Goal: Task Accomplishment & Management: Use online tool/utility

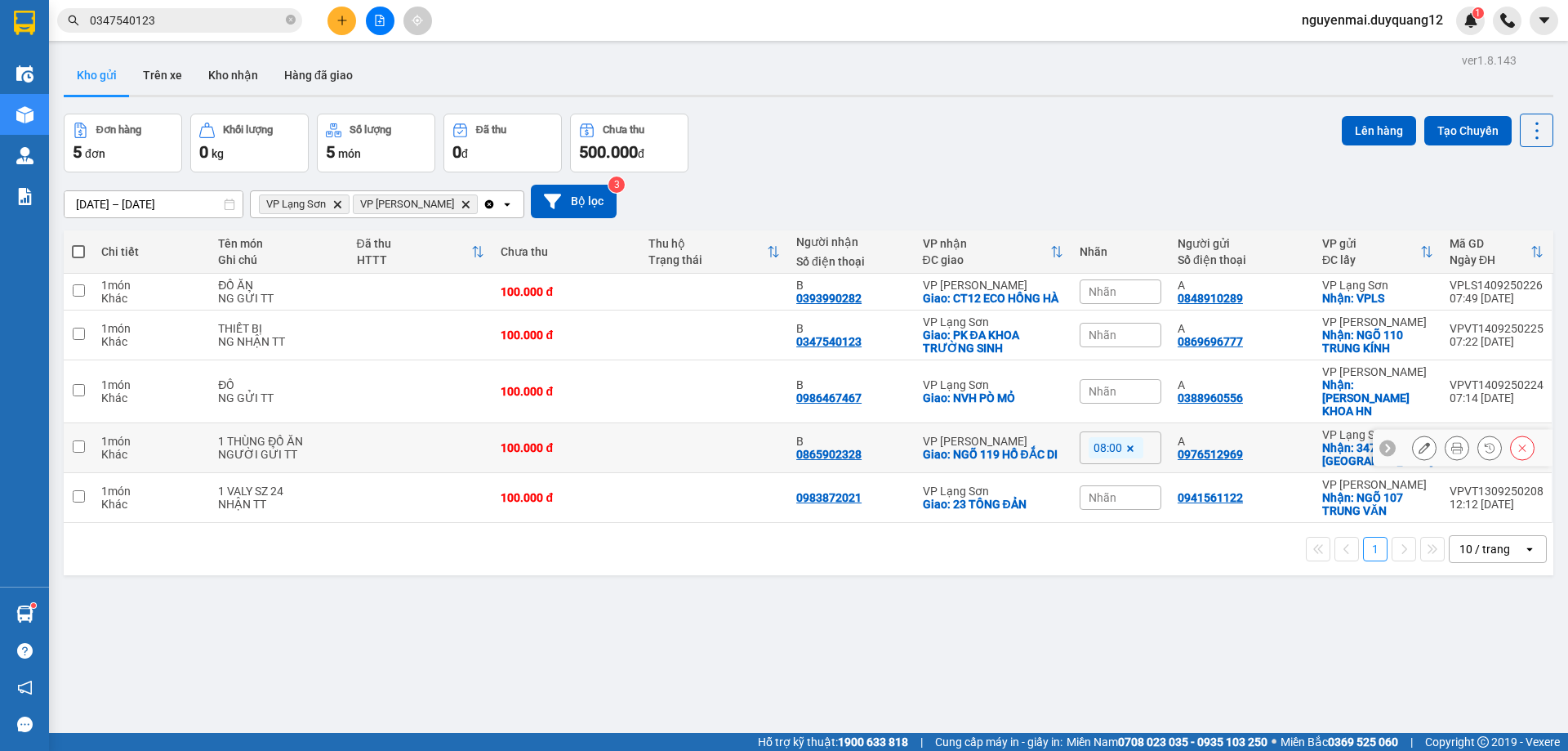
click at [75, 446] on input "checkbox" at bounding box center [78, 446] width 12 height 12
checkbox input "true"
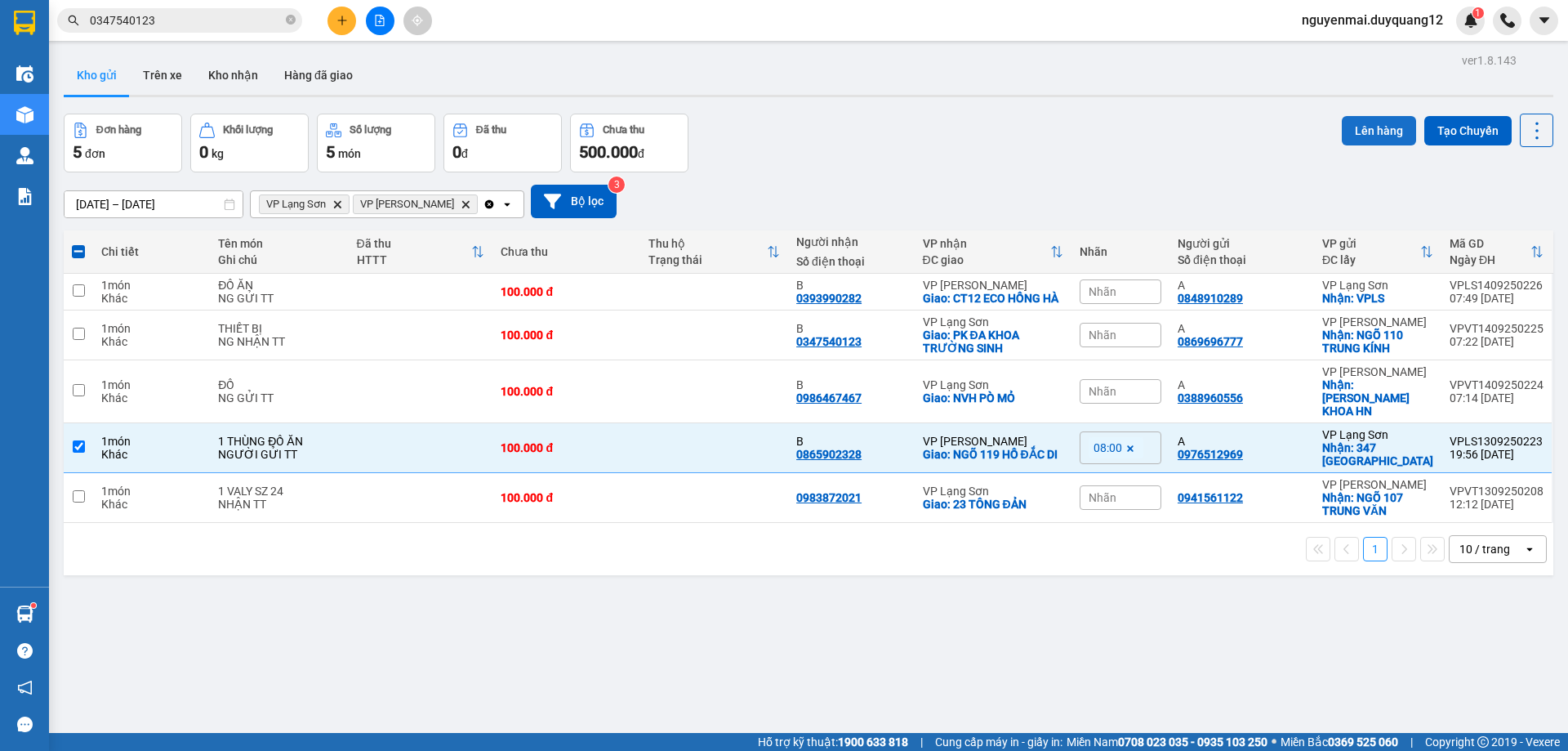
click at [1349, 125] on button "Lên hàng" at bounding box center [1380, 130] width 75 height 30
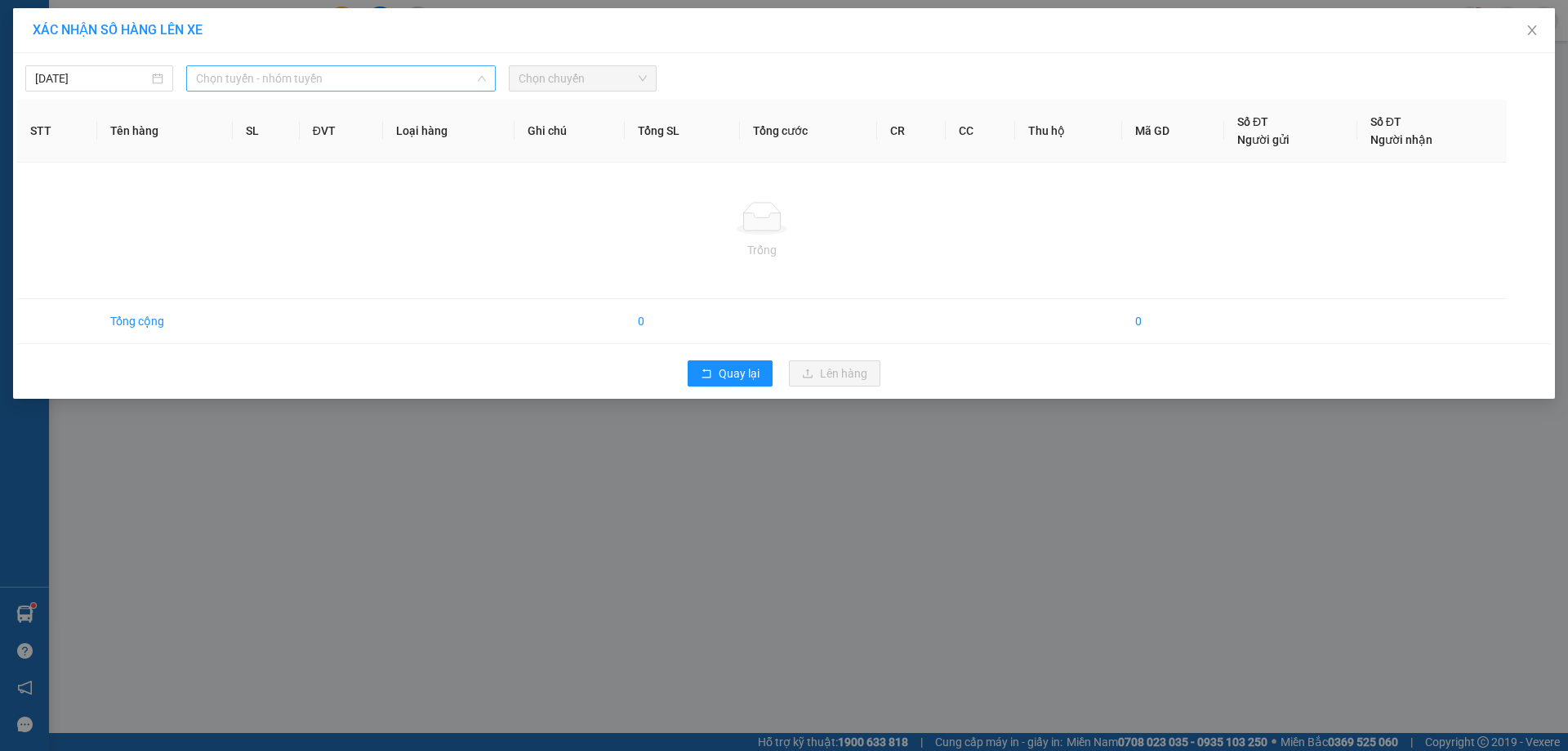
click at [355, 73] on span "Chọn tuyến - nhóm tuyến" at bounding box center [341, 78] width 290 height 25
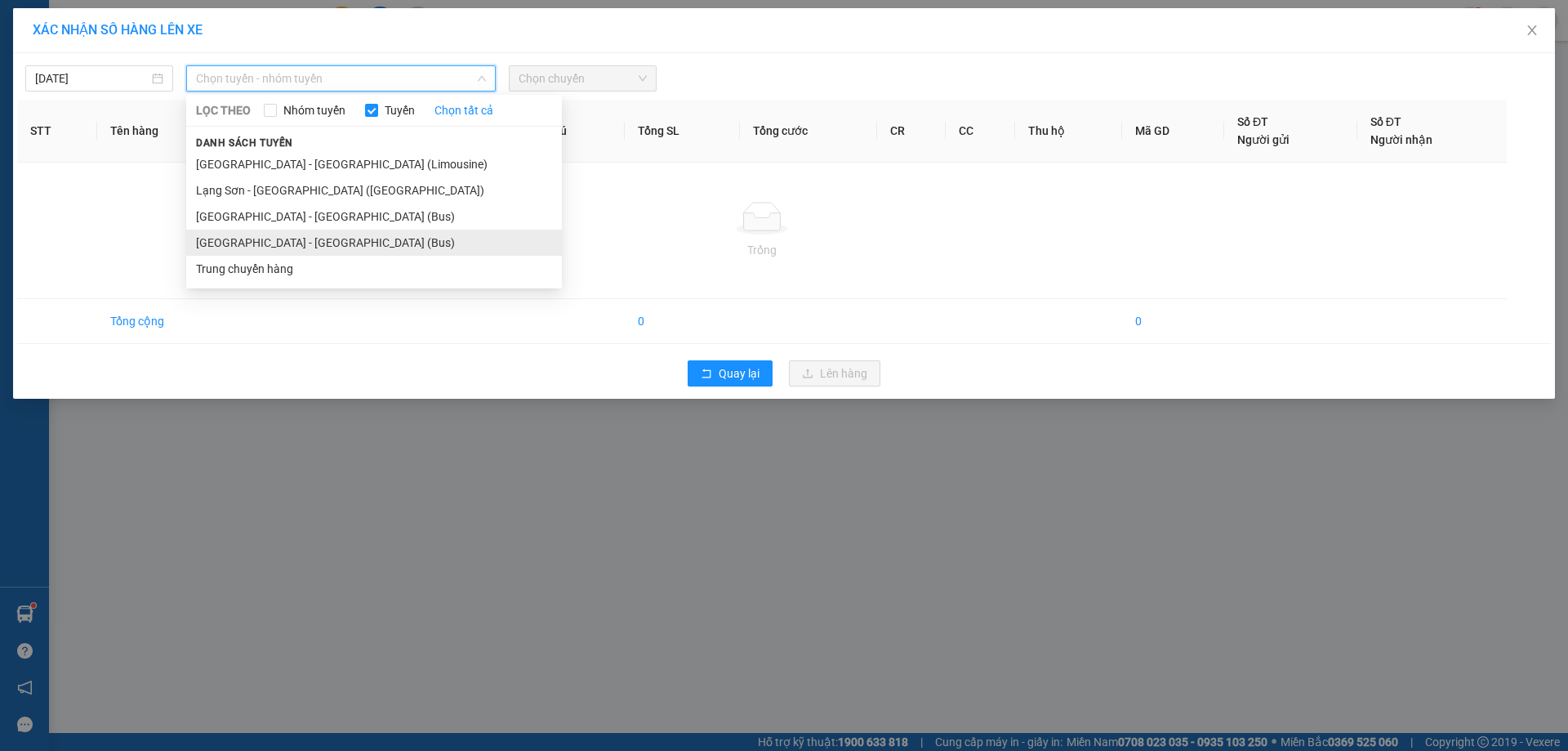
click at [282, 247] on li "[GEOGRAPHIC_DATA] - [GEOGRAPHIC_DATA] (Bus)" at bounding box center [374, 242] width 376 height 26
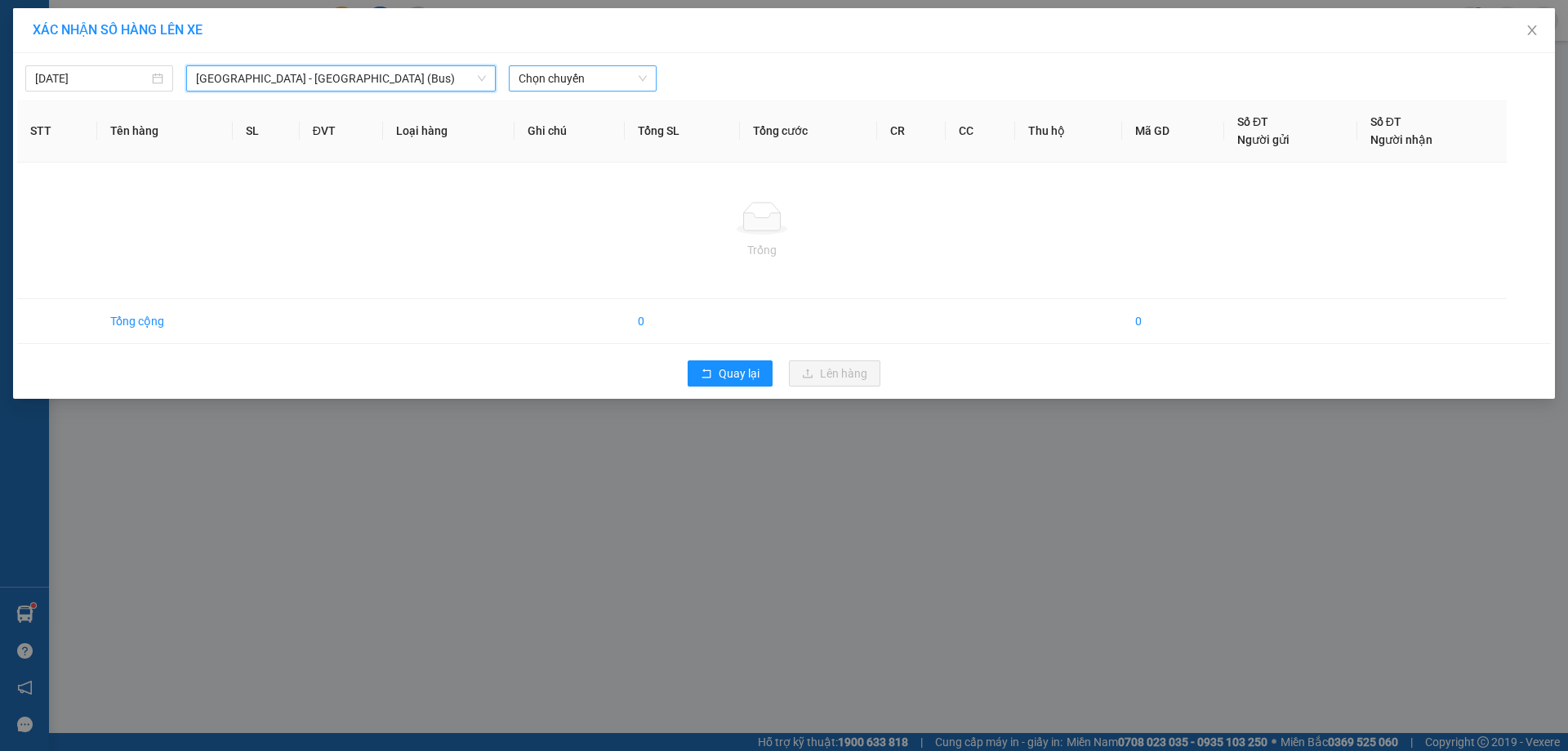
click at [635, 74] on span "Chọn chuyến" at bounding box center [583, 78] width 128 height 25
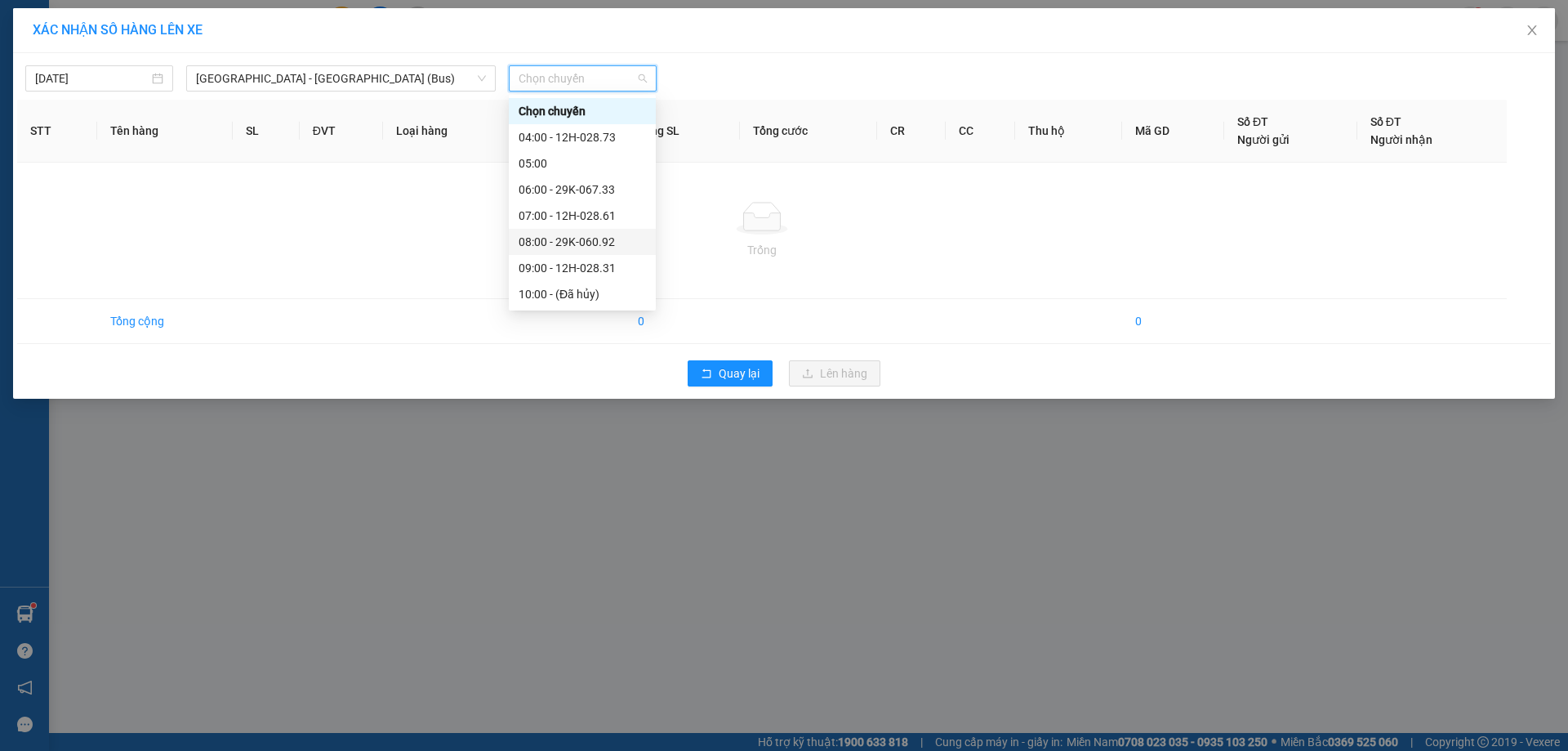
click at [594, 232] on div "08:00 - 29K-060.92" at bounding box center [582, 241] width 127 height 18
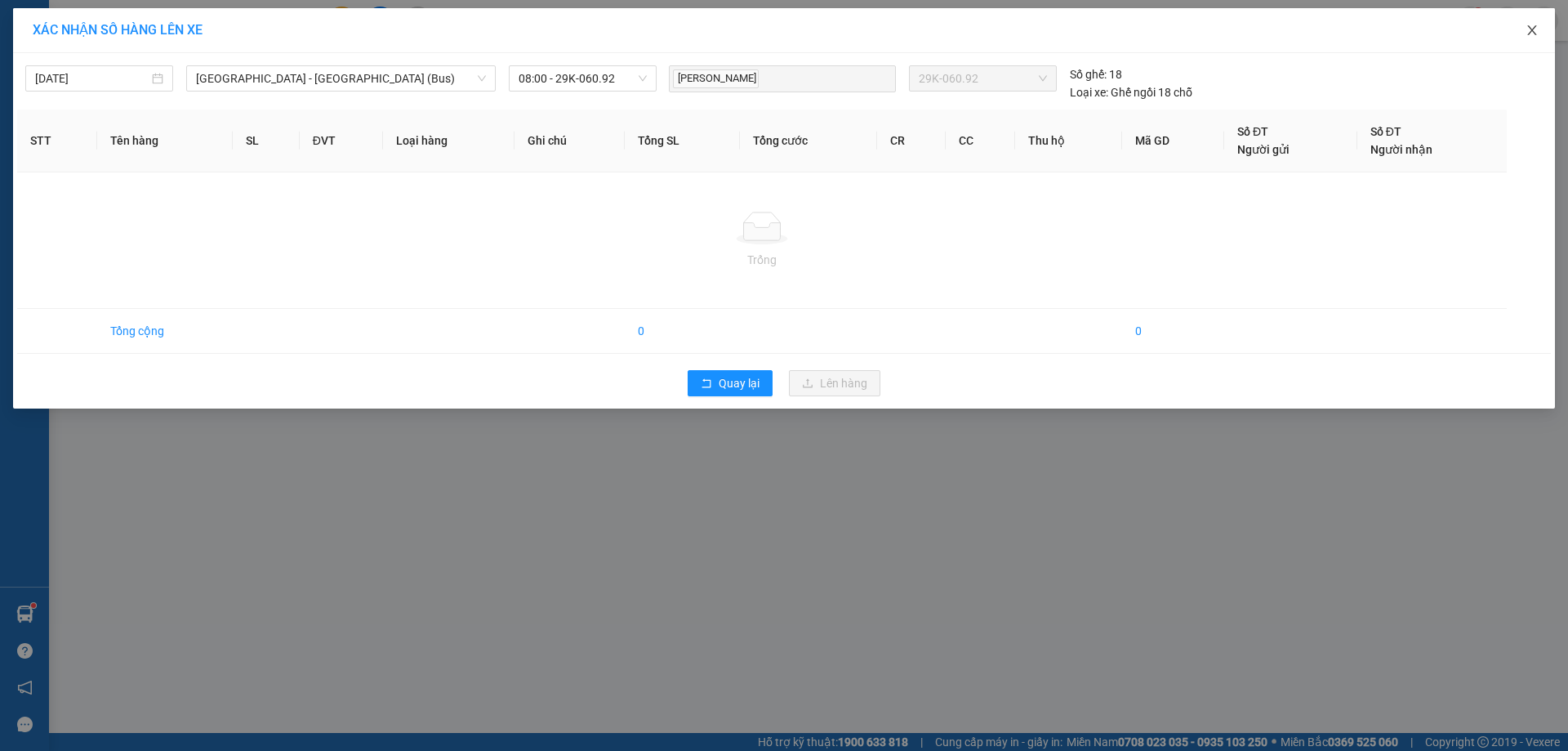
click at [1538, 36] on icon "close" at bounding box center [1533, 31] width 13 height 13
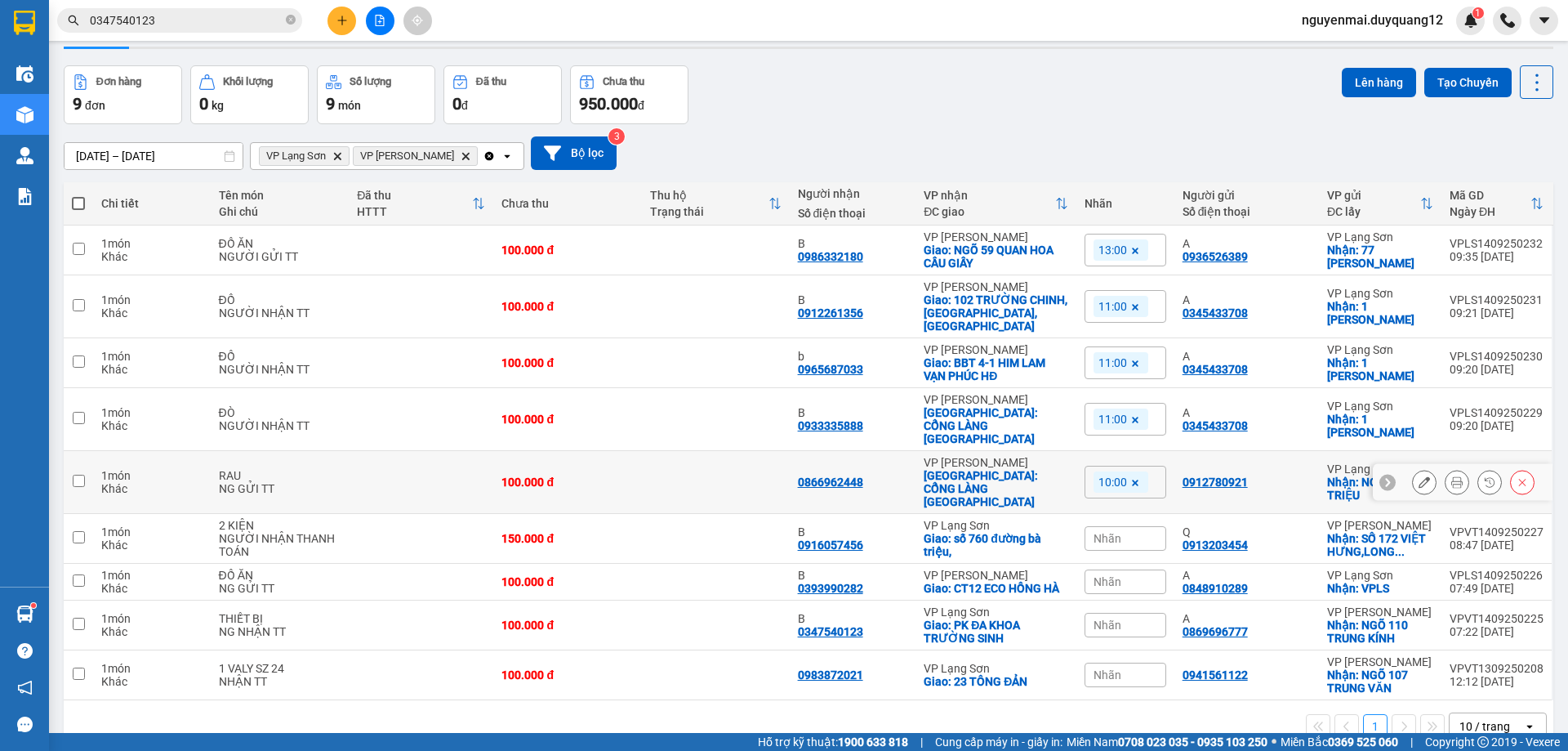
scroll to position [76, 0]
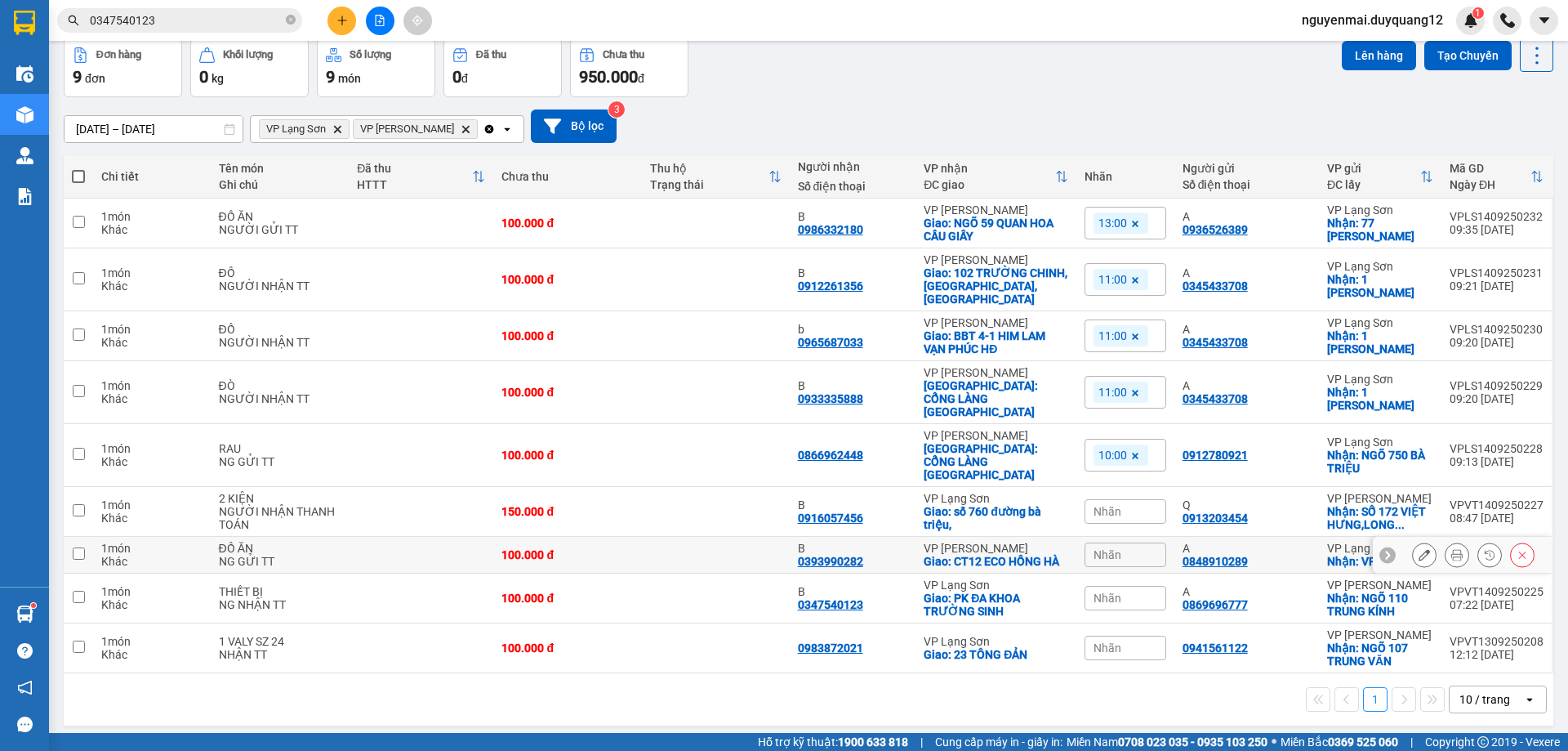
click at [80, 547] on input "checkbox" at bounding box center [78, 553] width 12 height 12
checkbox input "true"
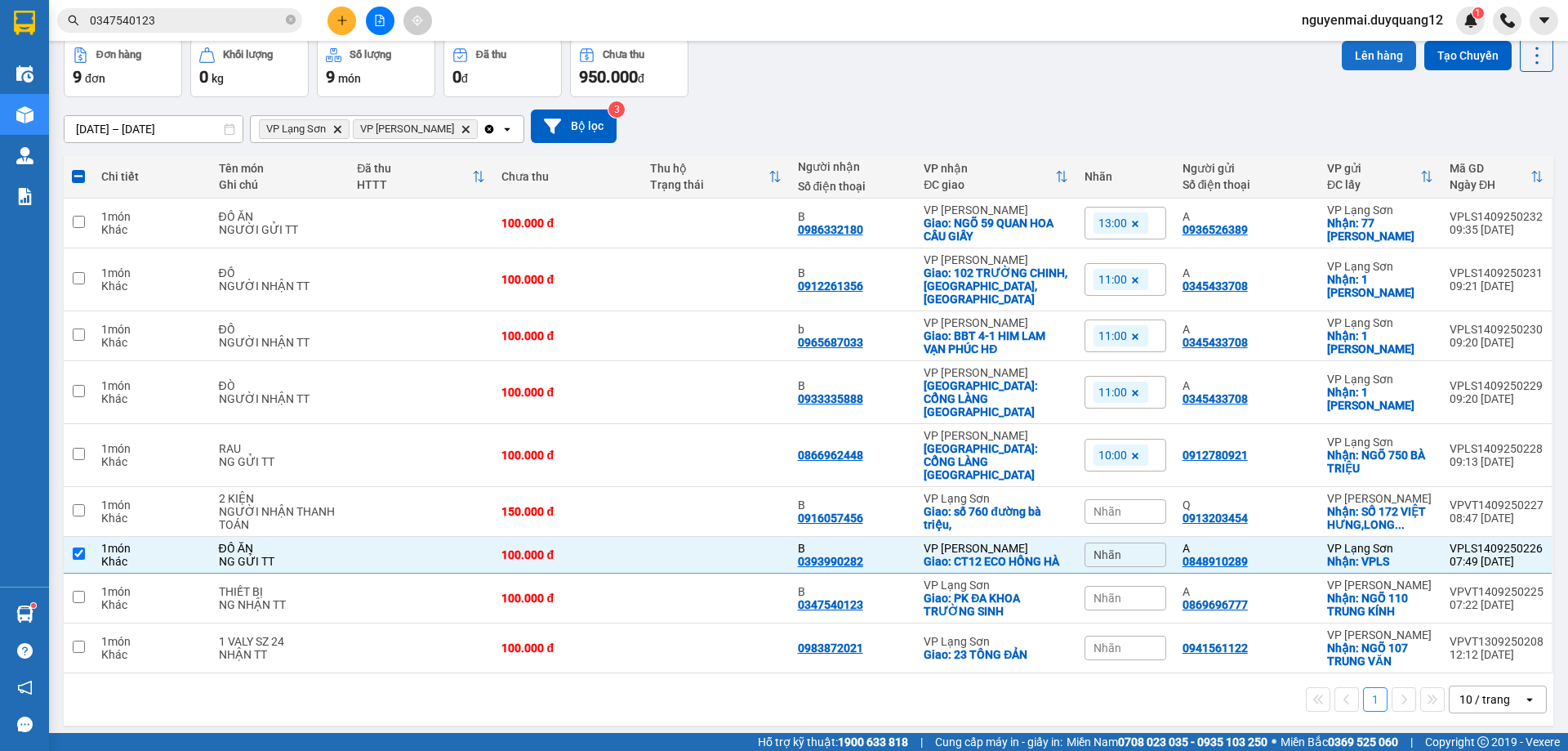
click at [1348, 56] on button "Lên hàng" at bounding box center [1380, 55] width 75 height 30
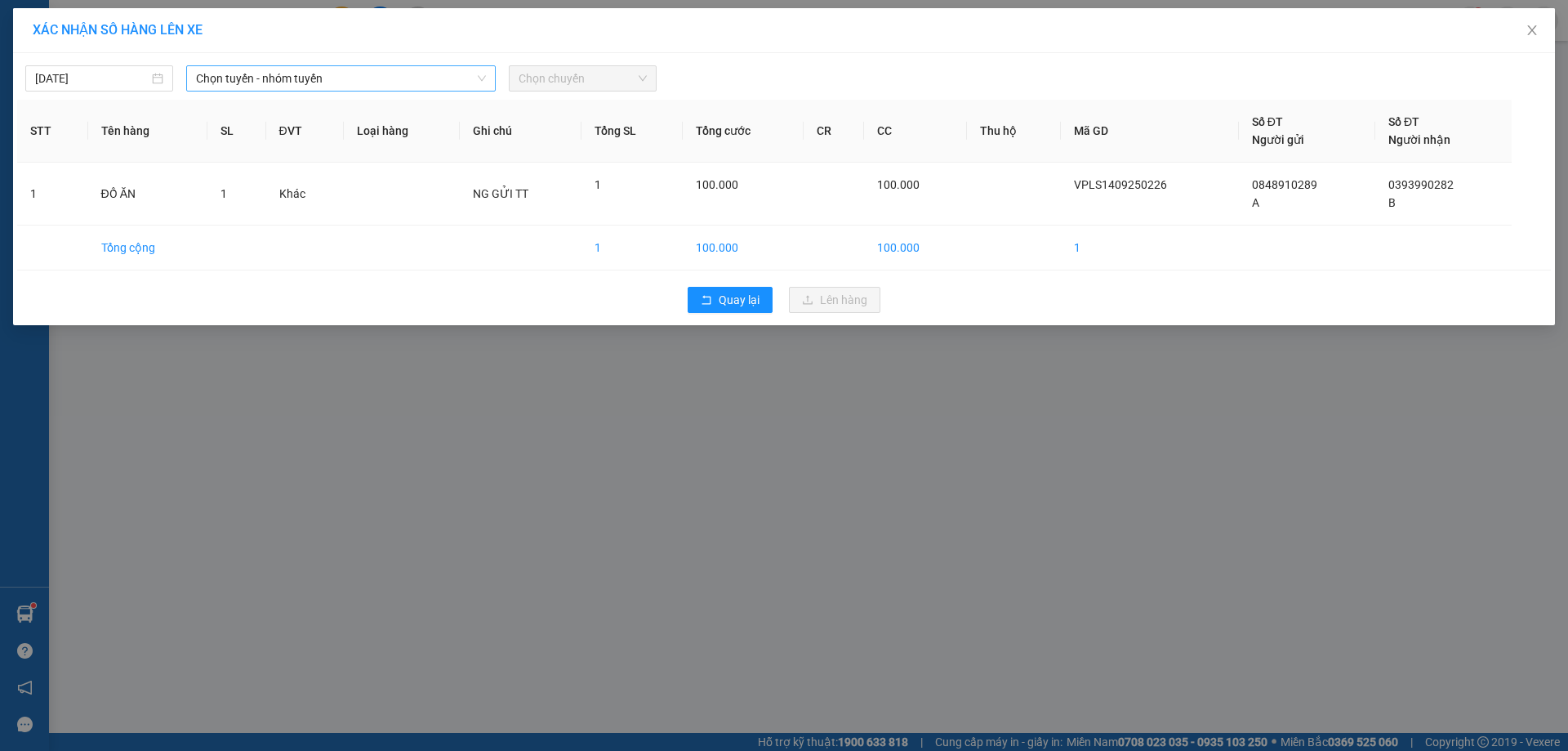
click at [415, 79] on span "Chọn tuyến - nhóm tuyến" at bounding box center [341, 78] width 290 height 25
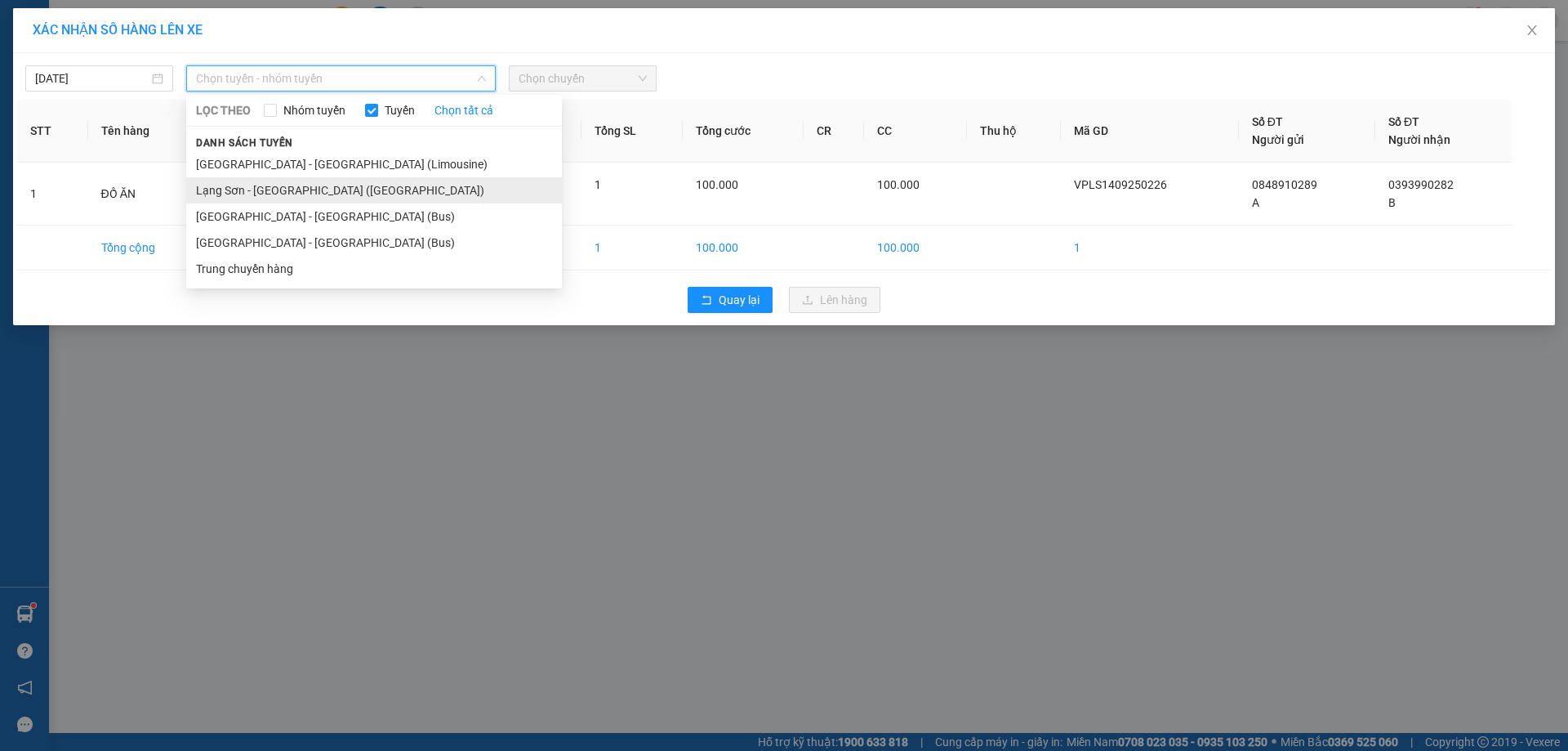
click at [306, 188] on li "Lạng Sơn - [GEOGRAPHIC_DATA] ([GEOGRAPHIC_DATA])" at bounding box center [374, 189] width 376 height 26
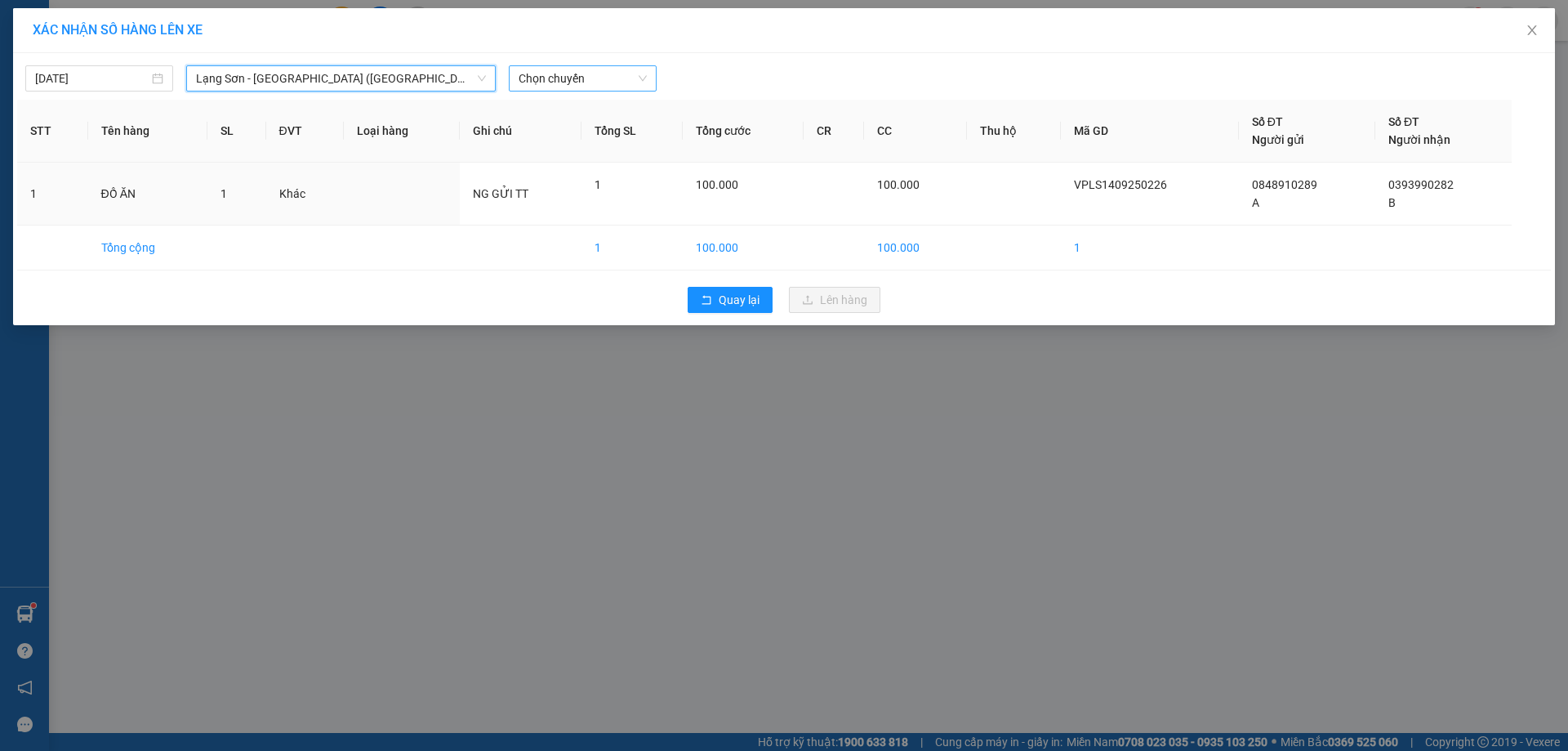
click at [600, 73] on span "Chọn chuyến" at bounding box center [583, 78] width 128 height 25
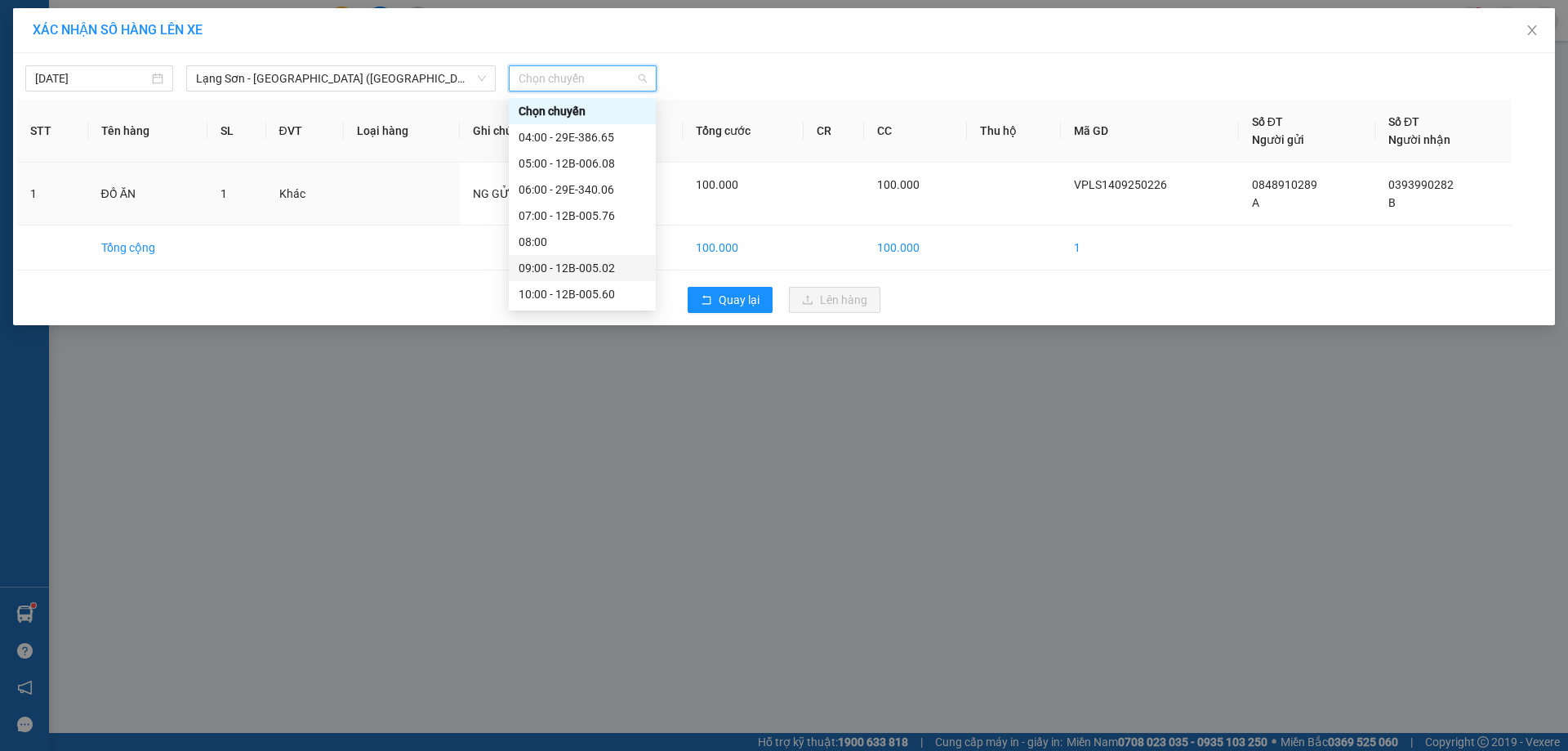
click at [619, 266] on div "09:00 - 12B-005.02" at bounding box center [582, 268] width 127 height 18
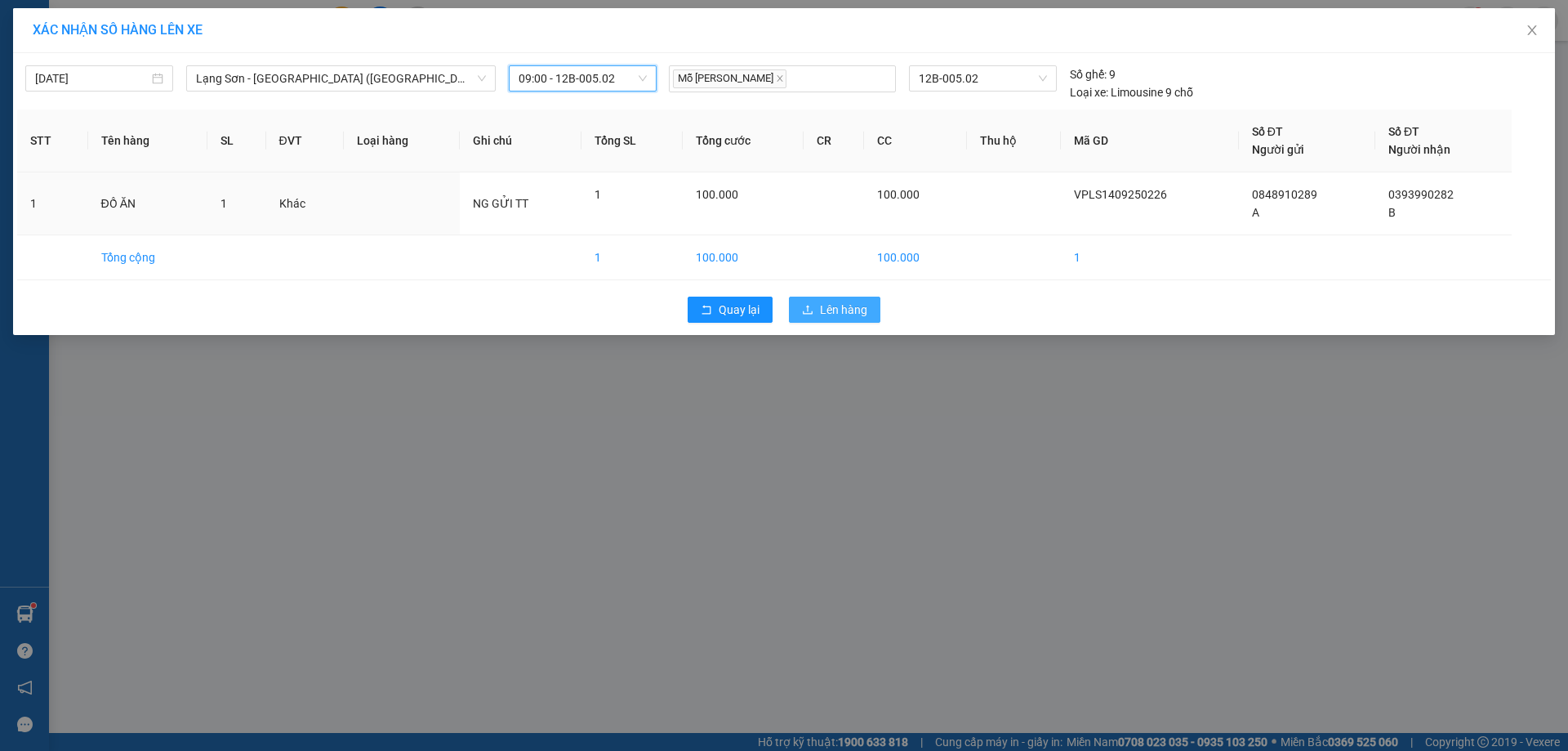
click at [850, 308] on span "Lên hàng" at bounding box center [844, 309] width 48 height 18
